Goal: Find specific page/section: Find specific page/section

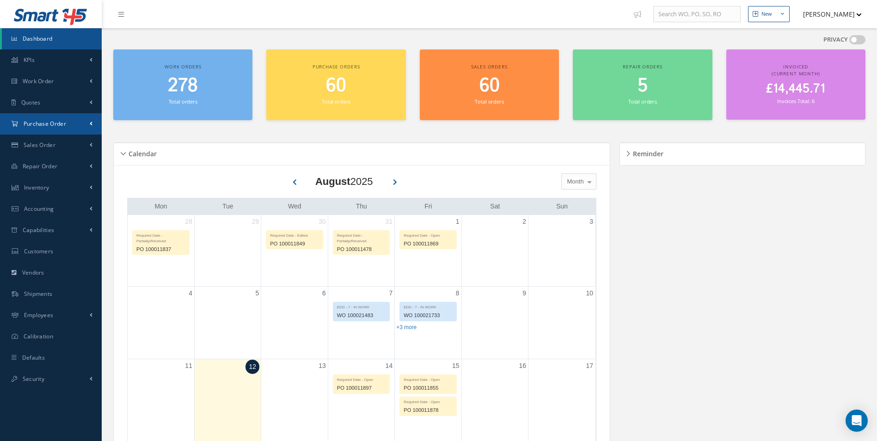
click at [78, 125] on link "Purchase Order" at bounding box center [51, 123] width 102 height 21
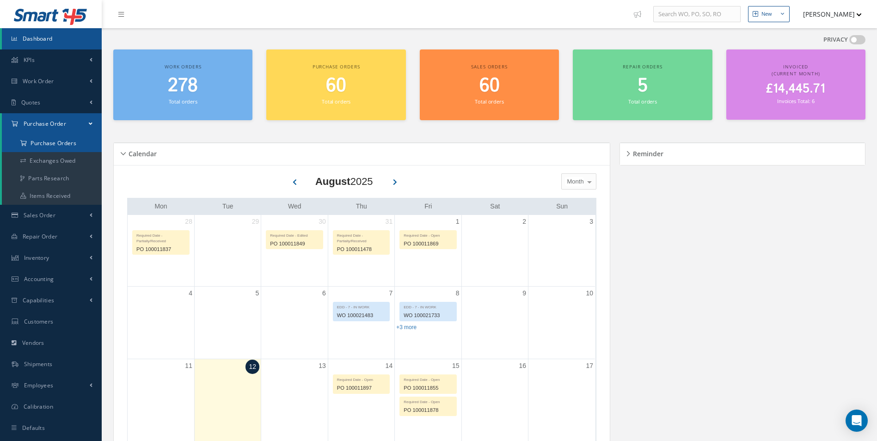
click at [68, 143] on a=1&status_id=2&status_id=3&status_id=5&collapsedFilters"] "Purchase Orders" at bounding box center [52, 144] width 100 height 18
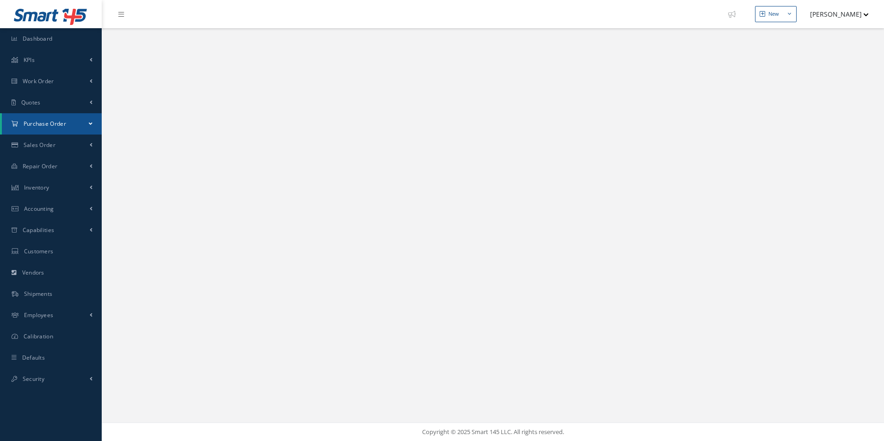
select select "25"
